Goal: Task Accomplishment & Management: Manage account settings

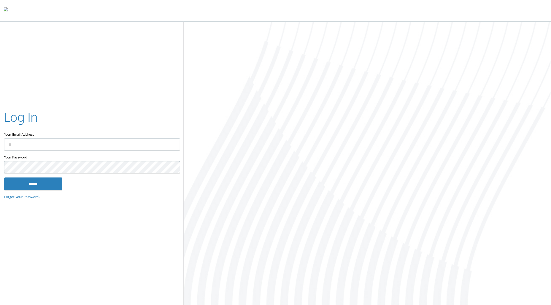
type input "**********"
click at [31, 186] on input "******" at bounding box center [33, 184] width 58 height 12
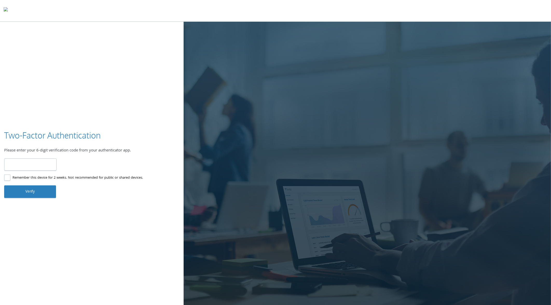
type input "******"
click at [26, 193] on button "Verify" at bounding box center [30, 192] width 52 height 12
